Goal: Information Seeking & Learning: Learn about a topic

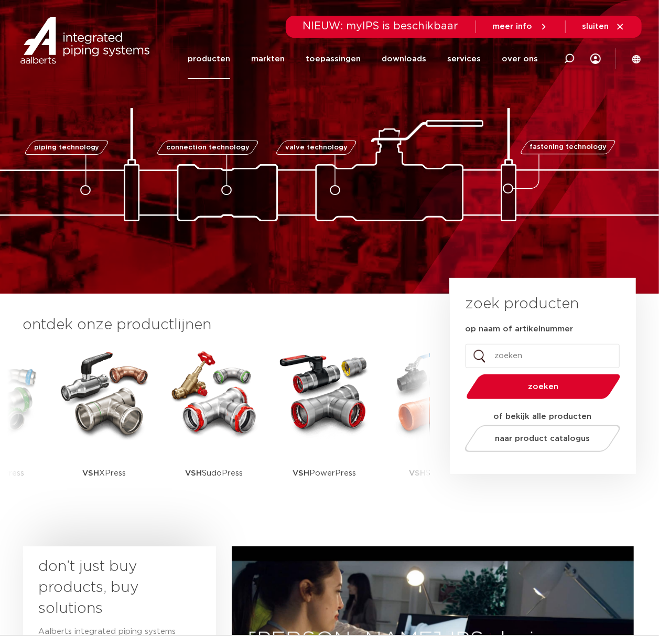
click at [213, 57] on link "producten" at bounding box center [209, 59] width 42 height 40
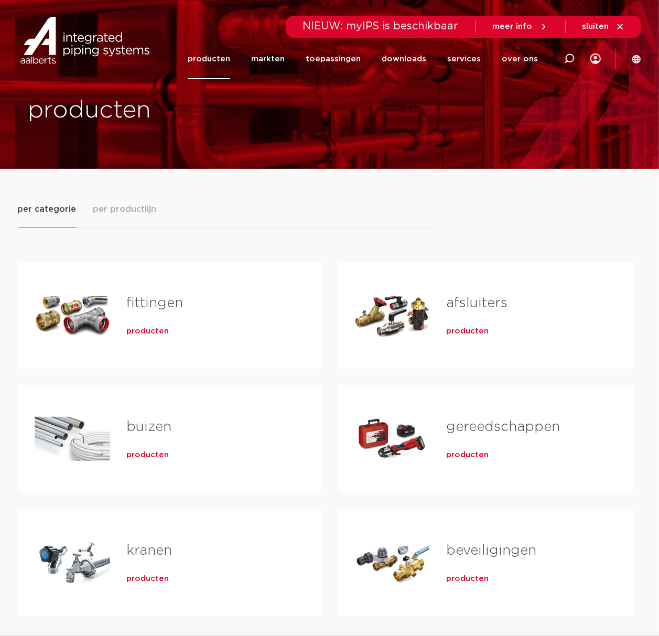
click at [134, 340] on div "fittingen producten" at bounding box center [207, 314] width 194 height 73
click at [146, 332] on span "producten" at bounding box center [148, 331] width 42 height 10
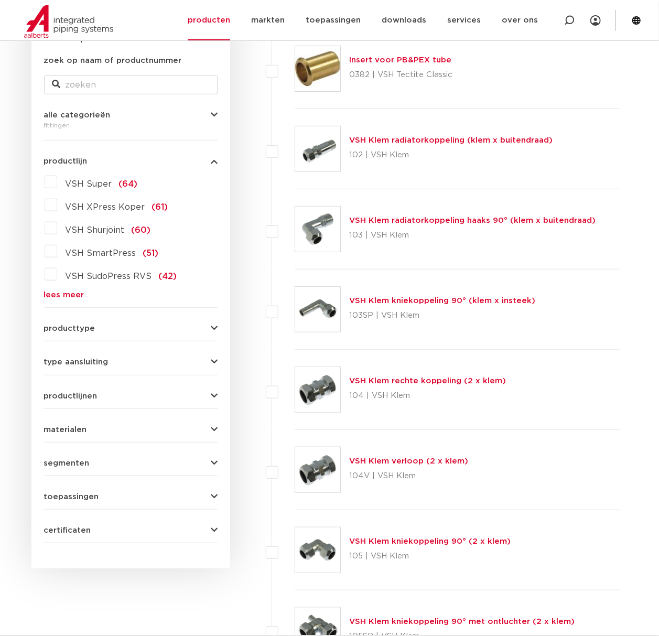
scroll to position [70, 0]
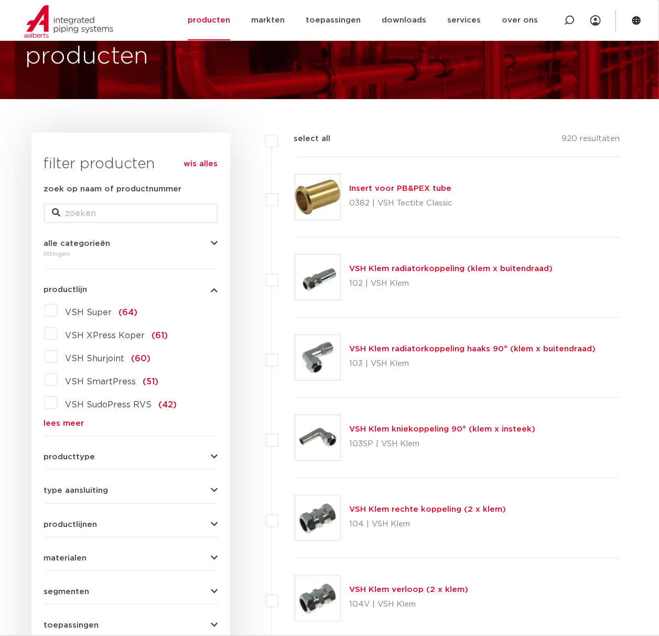
click at [63, 436] on hr at bounding box center [130, 436] width 173 height 1
click at [72, 427] on link "lees meer" at bounding box center [130, 423] width 173 height 8
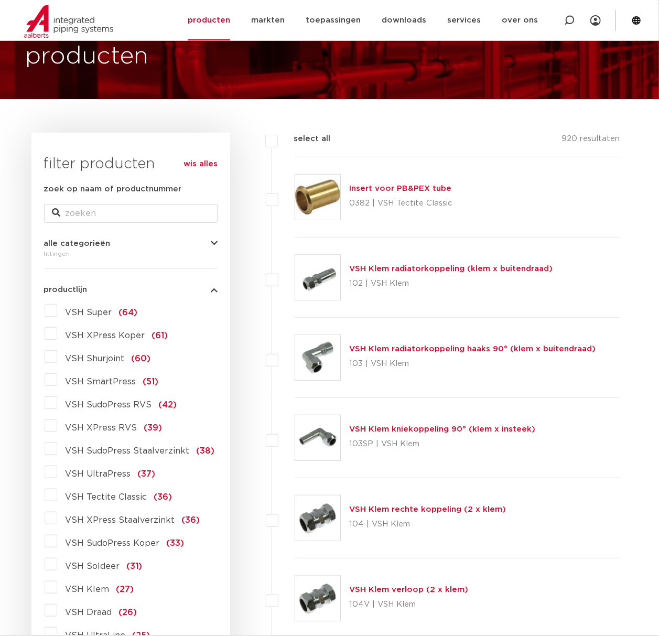
click at [89, 421] on label "VSH XPress RVS (39)" at bounding box center [109, 425] width 105 height 17
click at [0, 0] on input "VSH XPress RVS (39)" at bounding box center [0, 0] width 0 height 0
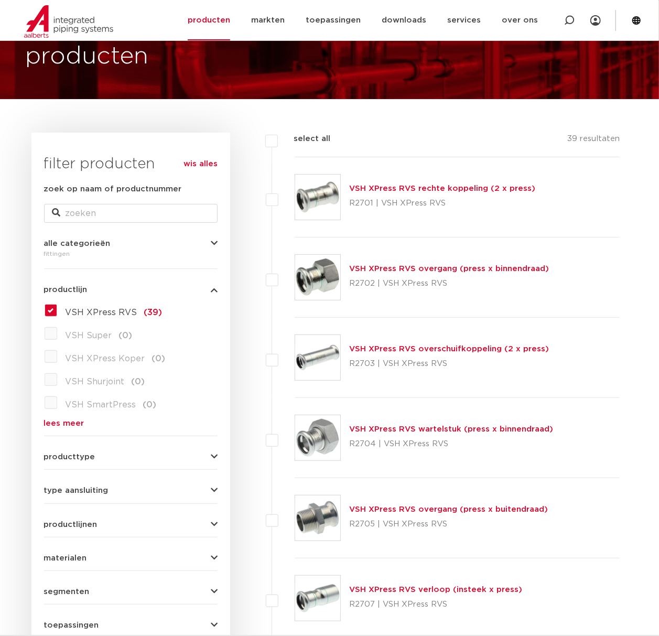
click at [327, 438] on img at bounding box center [317, 437] width 45 height 45
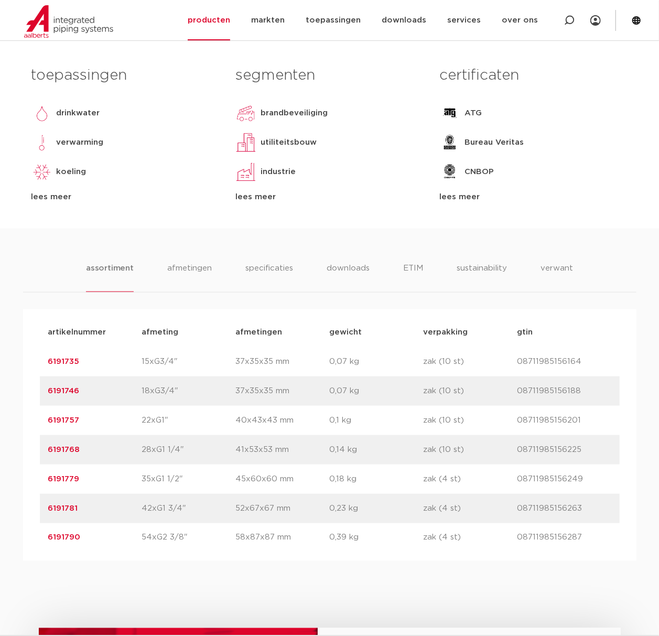
scroll to position [489, 0]
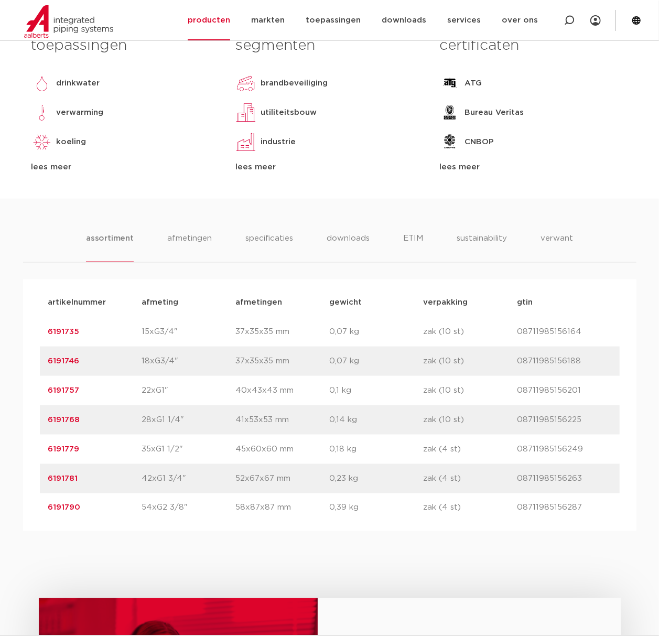
drag, startPoint x: 72, startPoint y: 396, endPoint x: 45, endPoint y: 399, distance: 27.9
click at [45, 399] on div "artikelnummer 6191757 afmeting 22xG1" [GEOGRAPHIC_DATA] 40x43x43 mm gewicht 0,1…" at bounding box center [330, 390] width 580 height 29
copy link "6191757"
click at [206, 269] on div "assortiment afmetingen specificaties downloads ETIM sustainability verwant asso…" at bounding box center [329, 365] width 659 height 332
click at [574, 19] on icon at bounding box center [569, 20] width 10 height 10
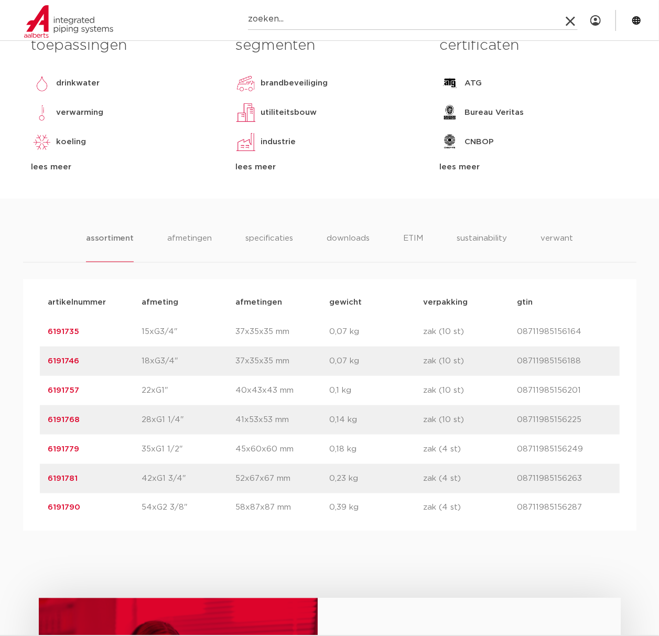
paste input "R2715"
type input "R2715"
click button "Zoeken" at bounding box center [0, 0] width 0 height 0
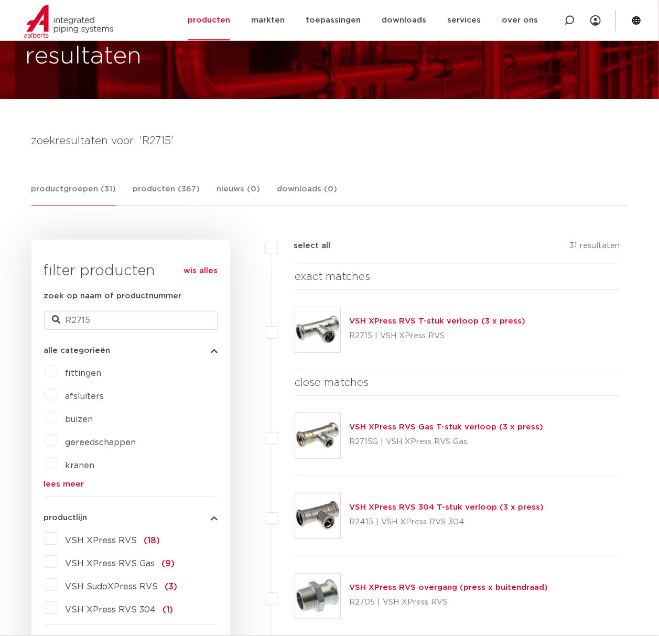
click at [453, 321] on link "VSH XPress RVS T-stuk verloop (3 x press)" at bounding box center [437, 321] width 176 height 8
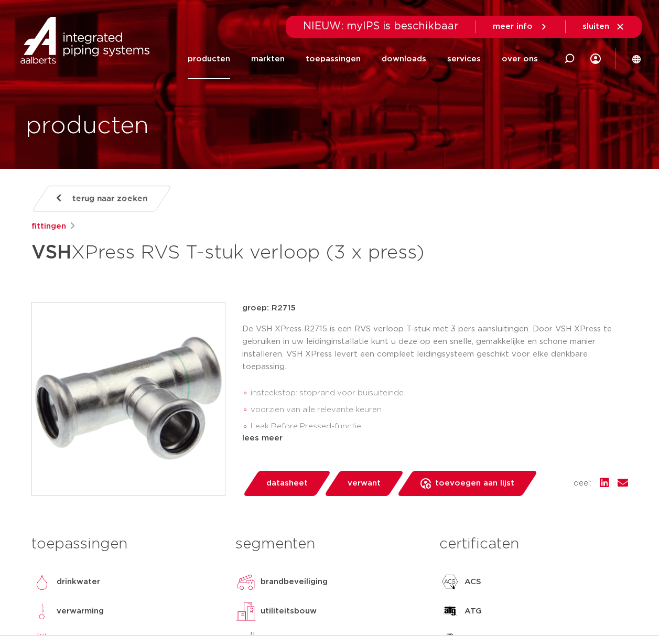
click at [215, 45] on link "producten" at bounding box center [209, 59] width 42 height 40
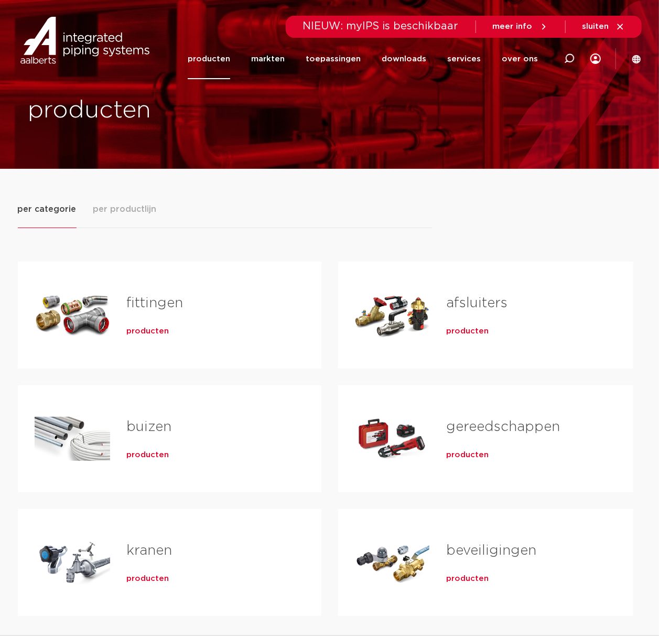
click at [149, 340] on div "fittingen producten" at bounding box center [207, 314] width 194 height 73
click at [149, 335] on span "producten" at bounding box center [148, 331] width 42 height 10
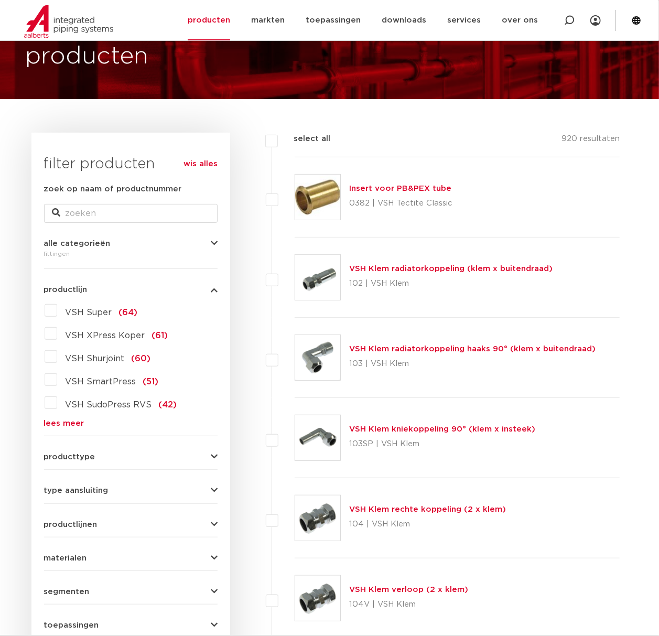
click at [60, 424] on link "lees meer" at bounding box center [130, 423] width 173 height 8
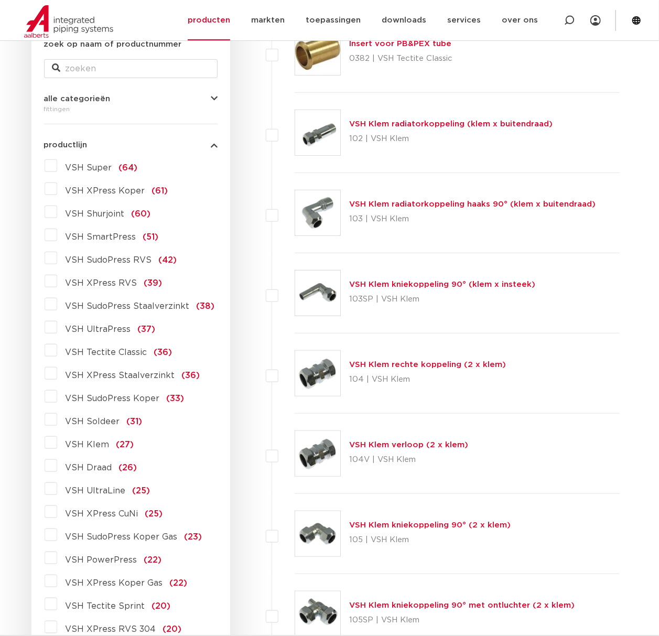
scroll to position [349, 0]
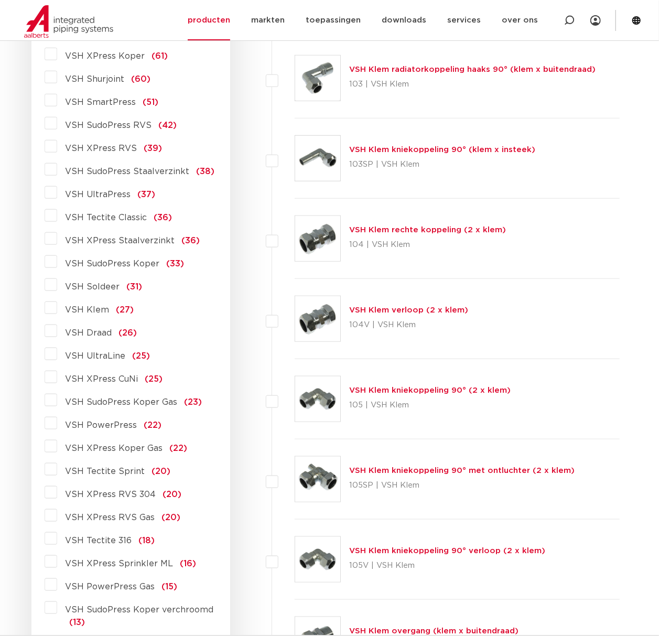
click at [100, 158] on div "VSH Super (64) VSH XPress Koper (61) VSH Shurjoint (60) VSH SmartPress (51) VSH…" at bounding box center [130, 502] width 173 height 958
click at [116, 153] on span "VSH XPress RVS" at bounding box center [102, 148] width 72 height 8
click at [0, 0] on input "VSH XPress RVS (39)" at bounding box center [0, 0] width 0 height 0
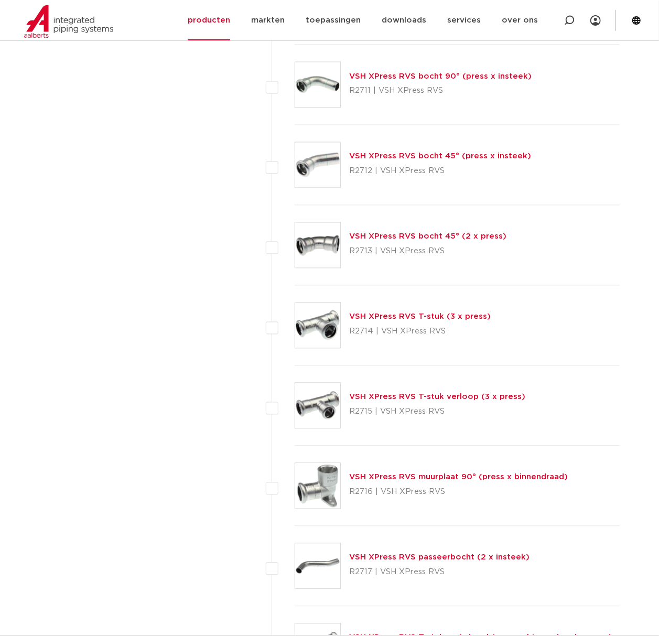
scroll to position [768, 0]
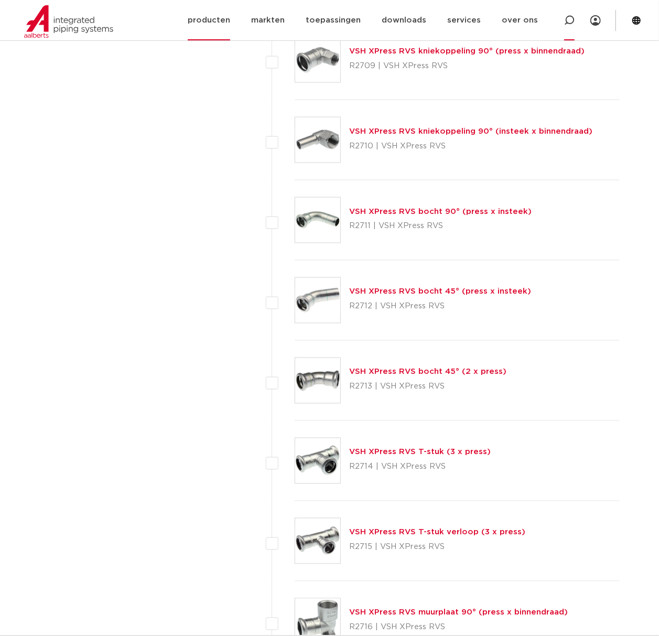
click at [569, 22] on icon at bounding box center [569, 20] width 10 height 10
type input "sps"
click button "Zoeken" at bounding box center [0, 0] width 0 height 0
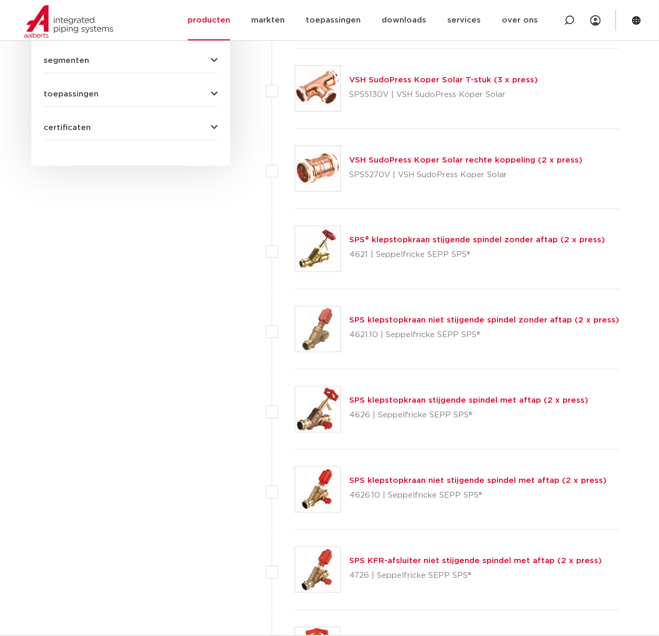
scroll to position [768, 0]
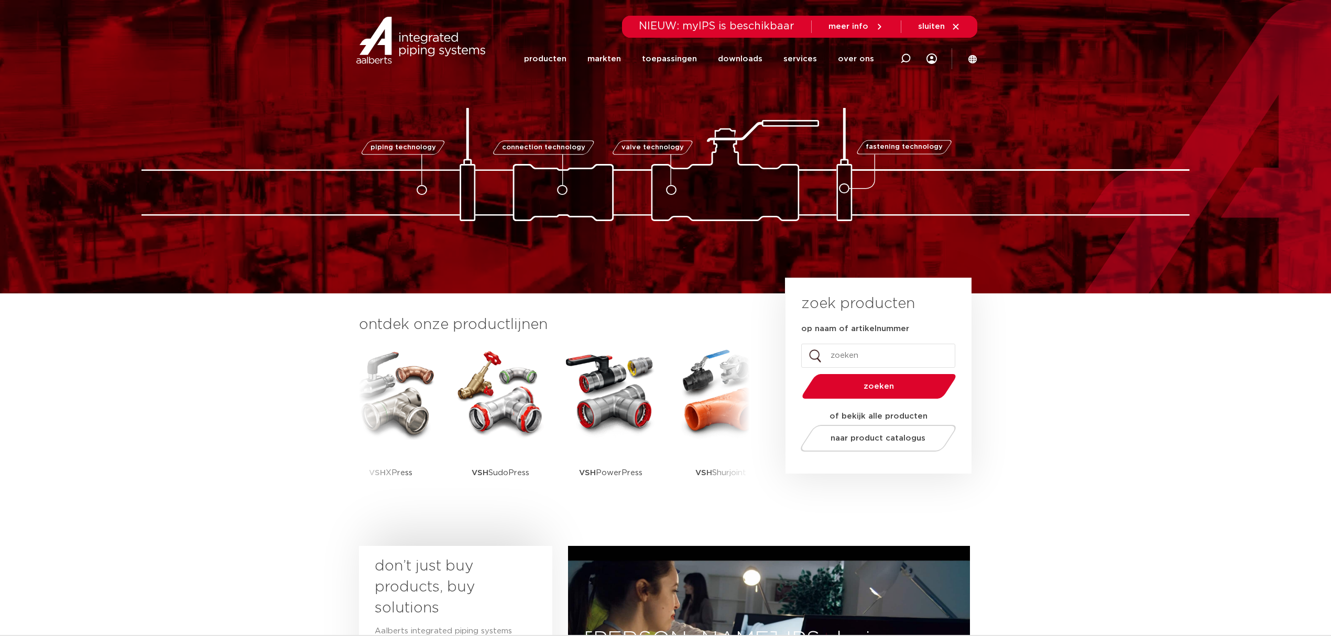
click at [903, 56] on icon at bounding box center [905, 58] width 13 height 13
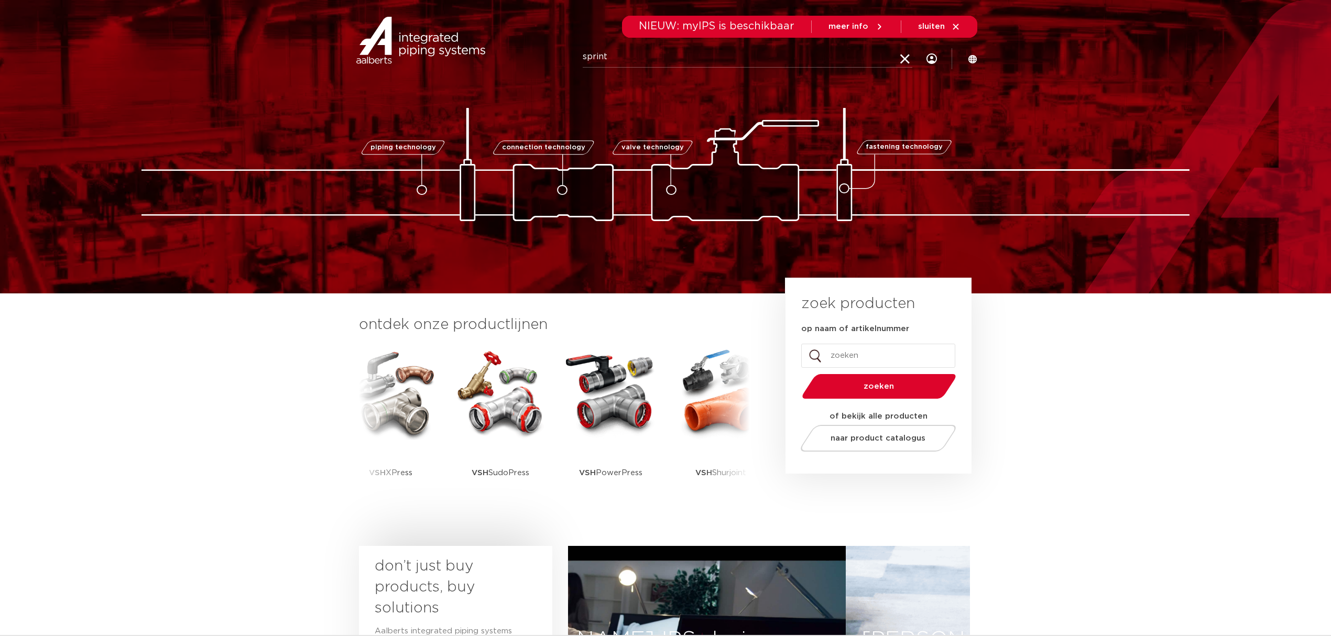
type input "sprint"
click button "Zoeken" at bounding box center [0, 0] width 0 height 0
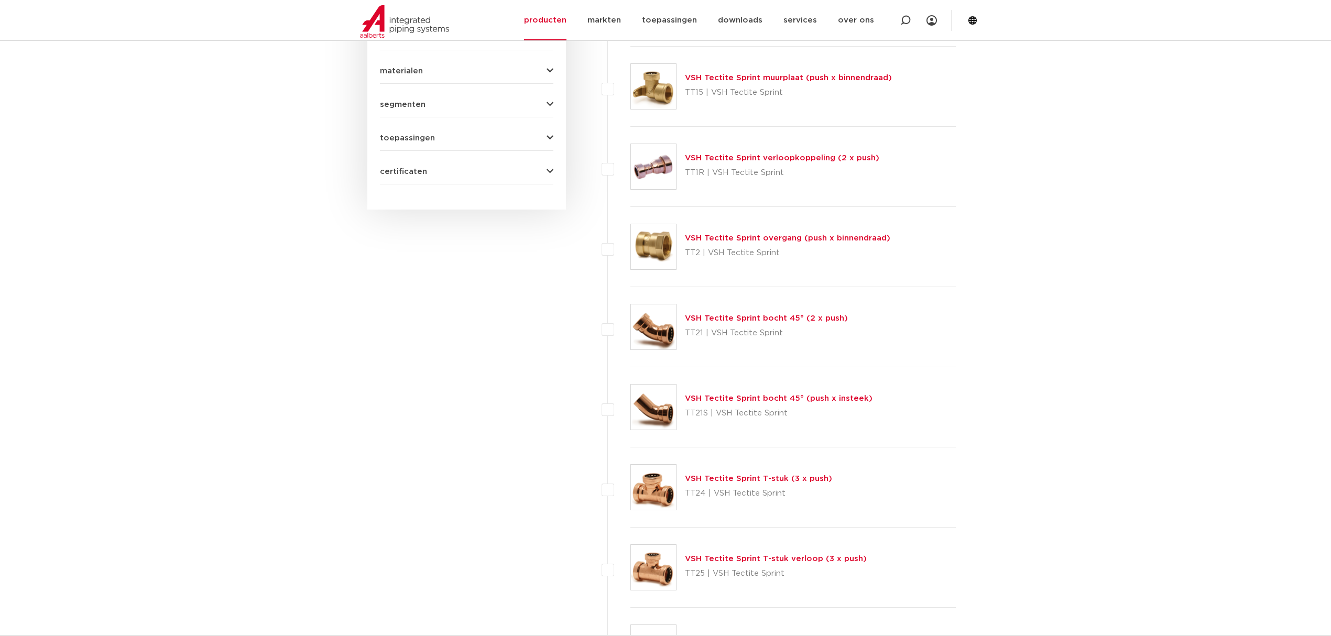
click at [728, 398] on link "VSH Tectite Sprint bocht 45° (push x insteek)" at bounding box center [779, 399] width 188 height 8
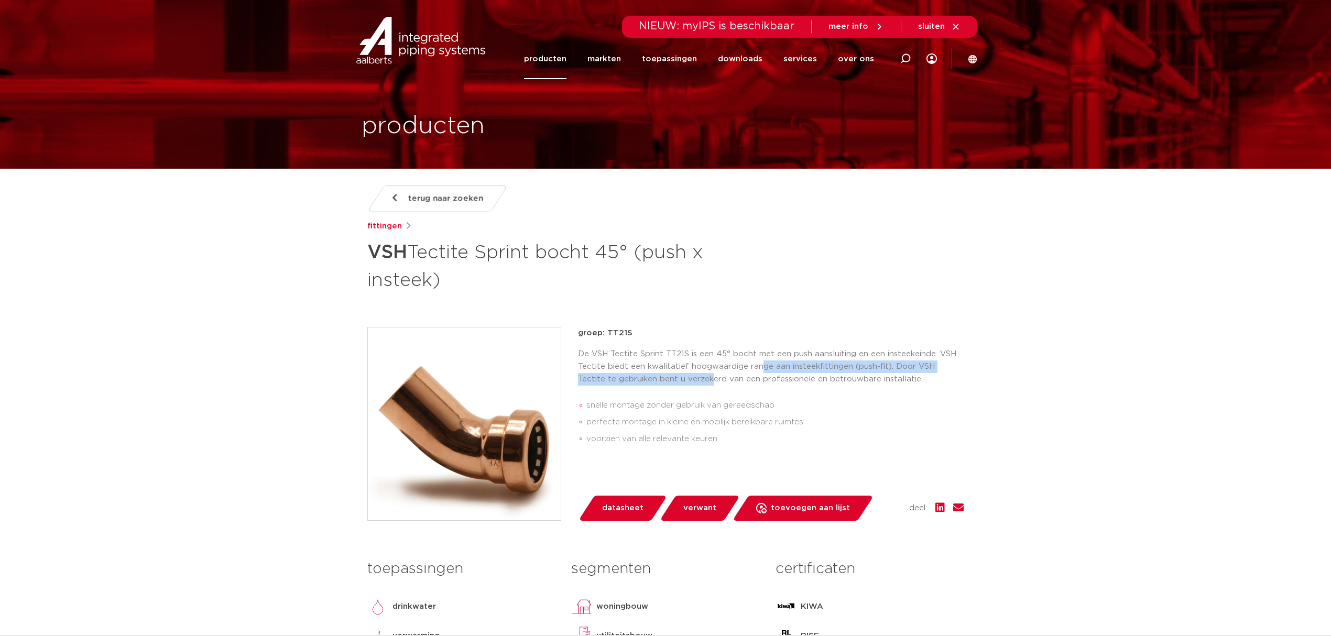
drag, startPoint x: 682, startPoint y: 374, endPoint x: 757, endPoint y: 366, distance: 75.9
click at [757, 366] on p "De VSH Tectite Sprint TT21S is een 45° bocht met een push aansluiting en een in…" at bounding box center [771, 367] width 386 height 38
drag, startPoint x: 759, startPoint y: 365, endPoint x: 881, endPoint y: 360, distance: 121.7
click at [881, 360] on p "De VSH Tectite Sprint TT21S is een 45° bocht met een push aansluiting en een in…" at bounding box center [771, 367] width 386 height 38
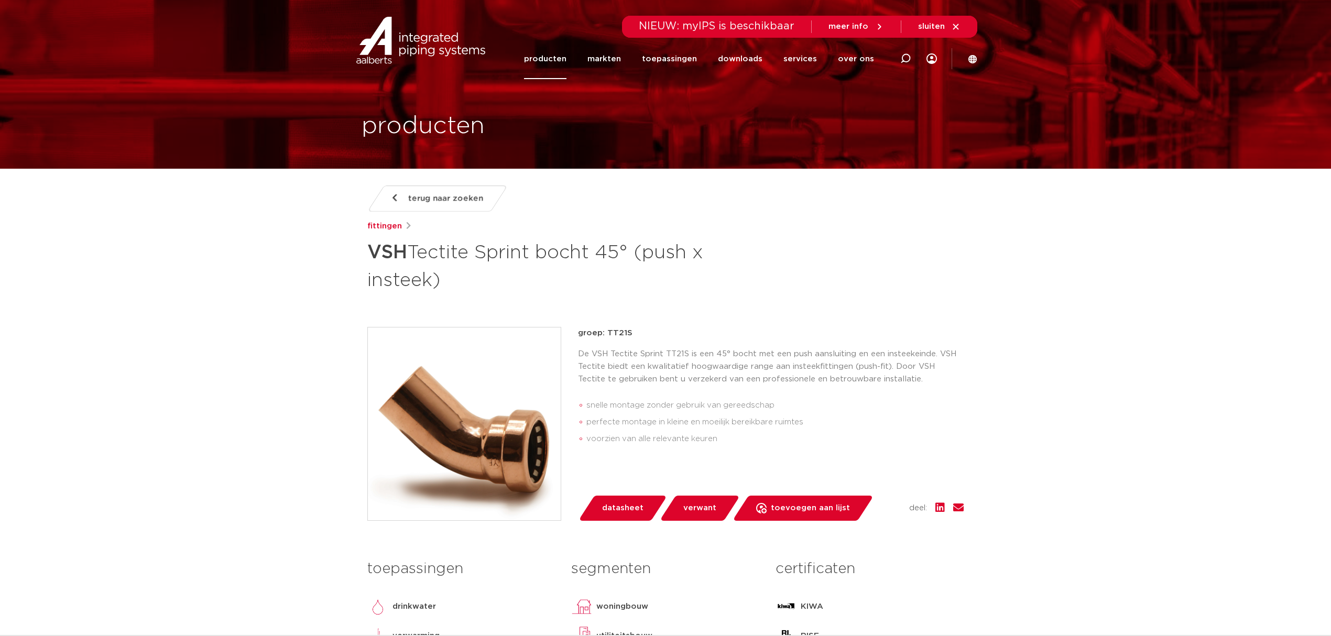
click at [852, 363] on p "De VSH Tectite Sprint TT21S is een 45° bocht met een push aansluiting en een in…" at bounding box center [771, 367] width 386 height 38
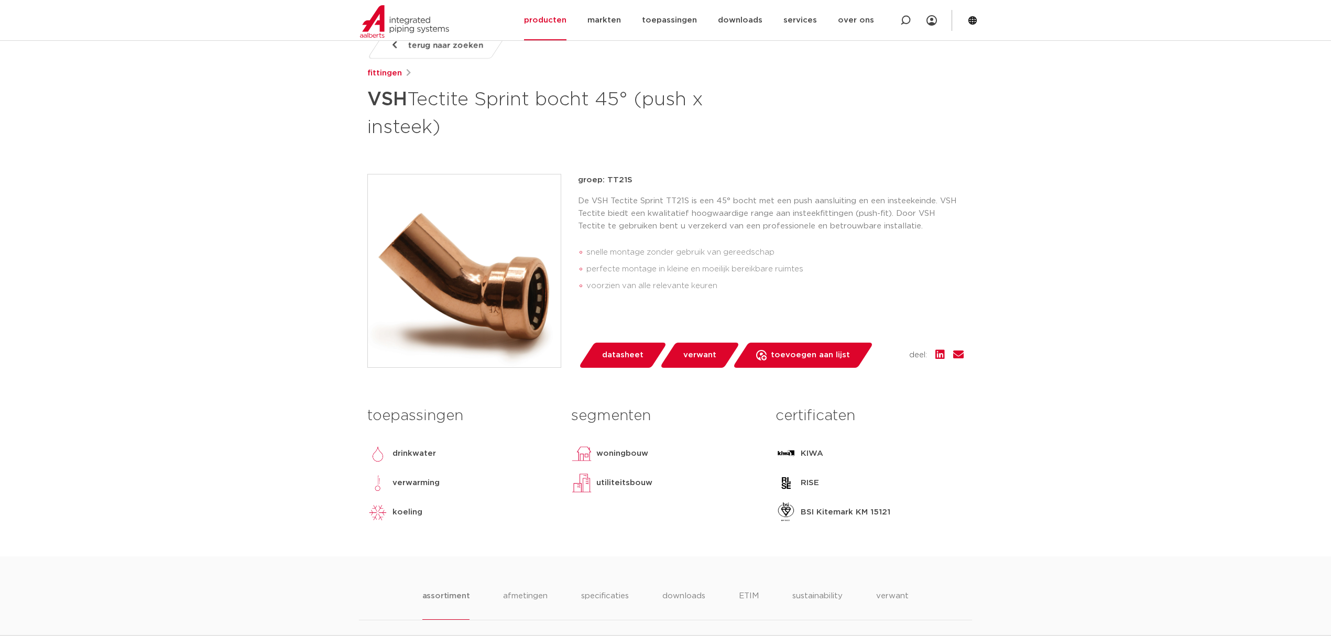
scroll to position [210, 0]
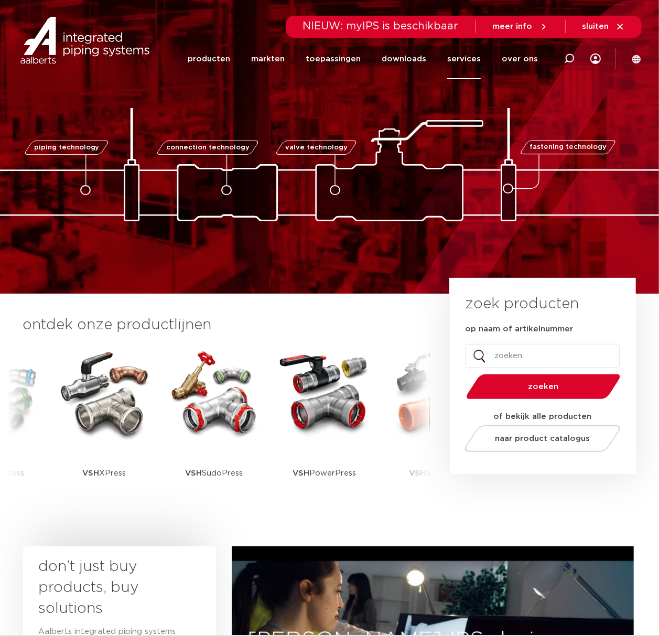
click at [478, 59] on link "services" at bounding box center [464, 59] width 34 height 40
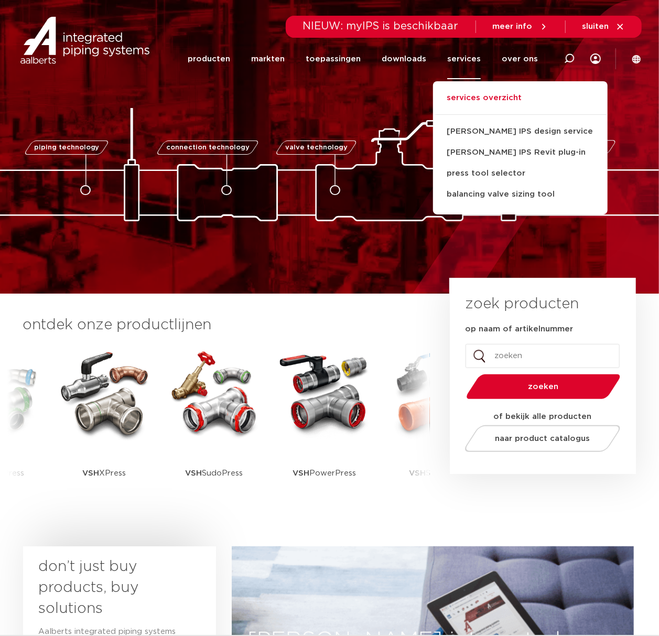
click at [485, 94] on link "services overzicht" at bounding box center [520, 103] width 175 height 23
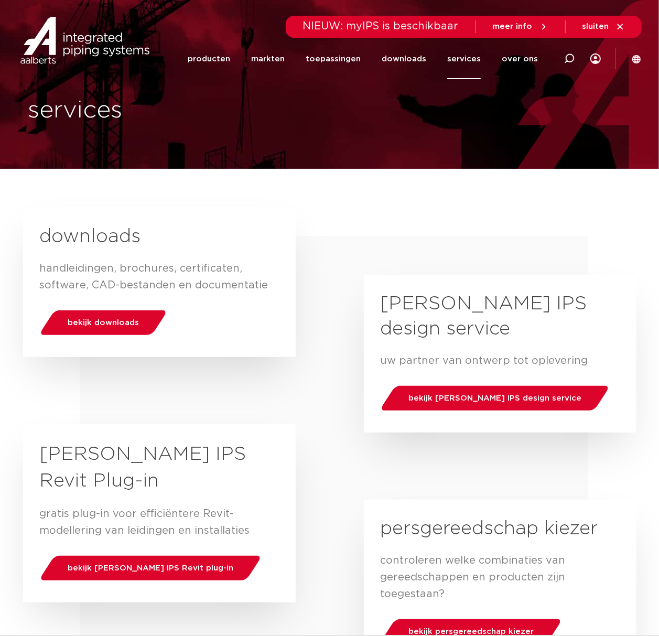
click at [471, 61] on link "services" at bounding box center [464, 59] width 34 height 40
